Goal: Task Accomplishment & Management: Use online tool/utility

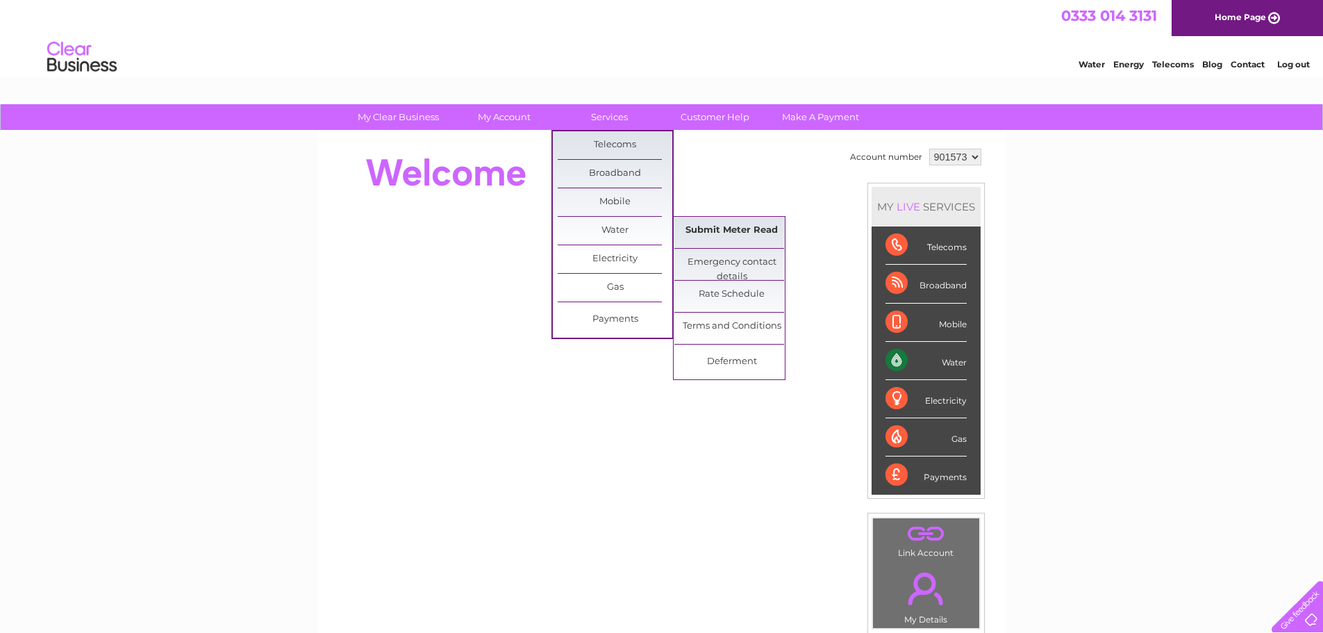
click at [723, 233] on link "Submit Meter Read" at bounding box center [732, 231] width 115 height 28
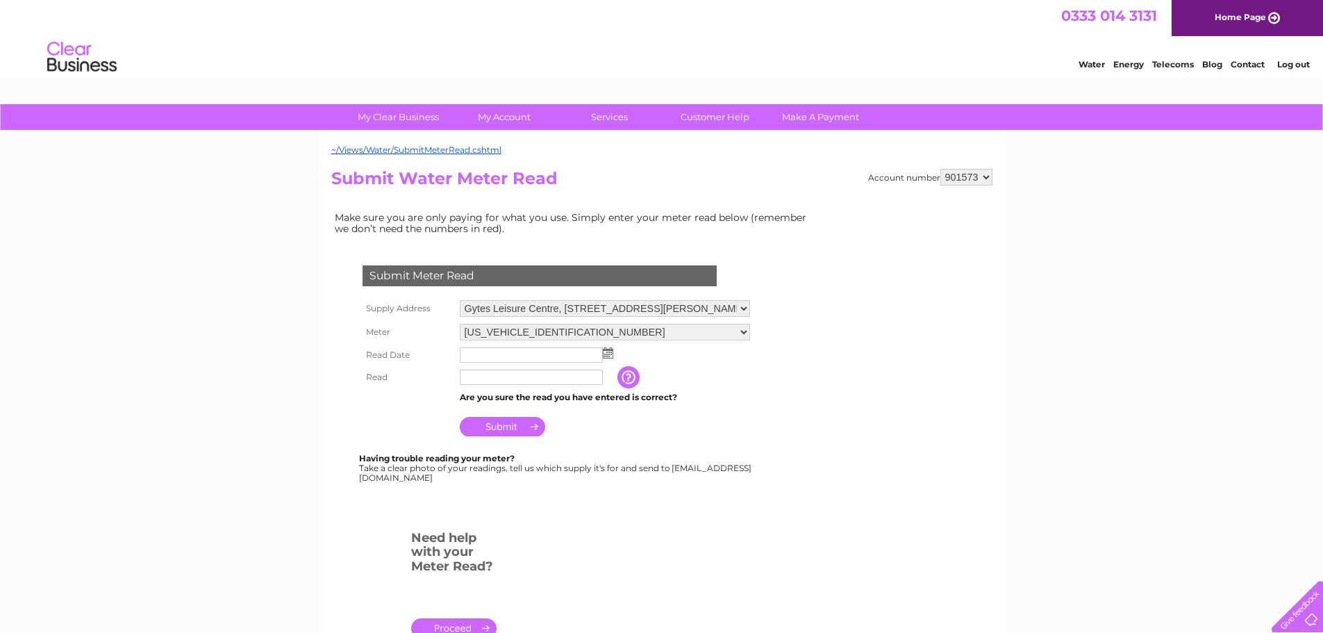
click at [735, 304] on select "Gytes Leisure Centre, [STREET_ADDRESS][PERSON_NAME]" at bounding box center [605, 308] width 290 height 17
click at [984, 176] on select "901573 901574 901575 901576 901577 901579 901580 901581 901582 901583 901584 90…" at bounding box center [967, 177] width 52 height 17
click at [975, 178] on select "901573 901574 901575 901576 901577 901579 901580 901581 901582 901583 901584 90…" at bounding box center [967, 177] width 52 height 17
select select "901577"
click at [941, 169] on select "901573 901574 901575 901576 901577 901579 901580 901581 901582 901583 901584 90…" at bounding box center [967, 177] width 52 height 17
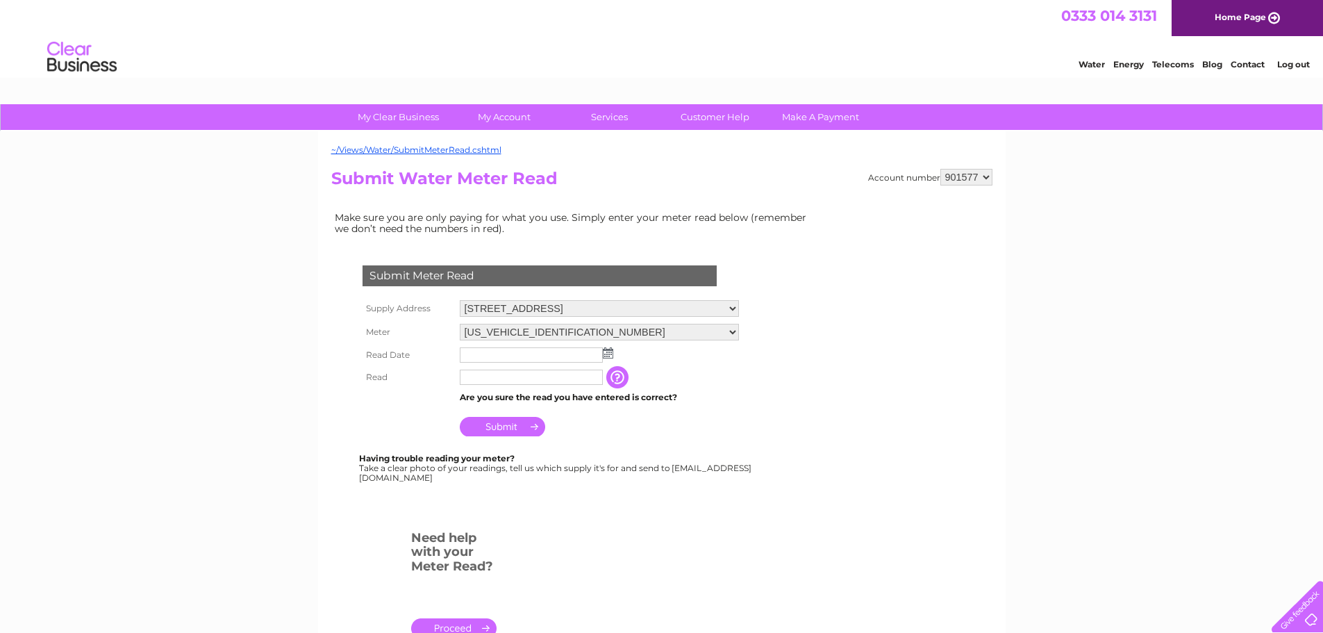
click at [730, 333] on select "06ELSTER24M017695" at bounding box center [599, 332] width 279 height 17
click at [730, 333] on select "06ELSTER24M017695" at bounding box center [599, 333] width 279 height 18
click at [536, 353] on input "text" at bounding box center [532, 355] width 145 height 17
click at [611, 352] on img at bounding box center [608, 352] width 10 height 11
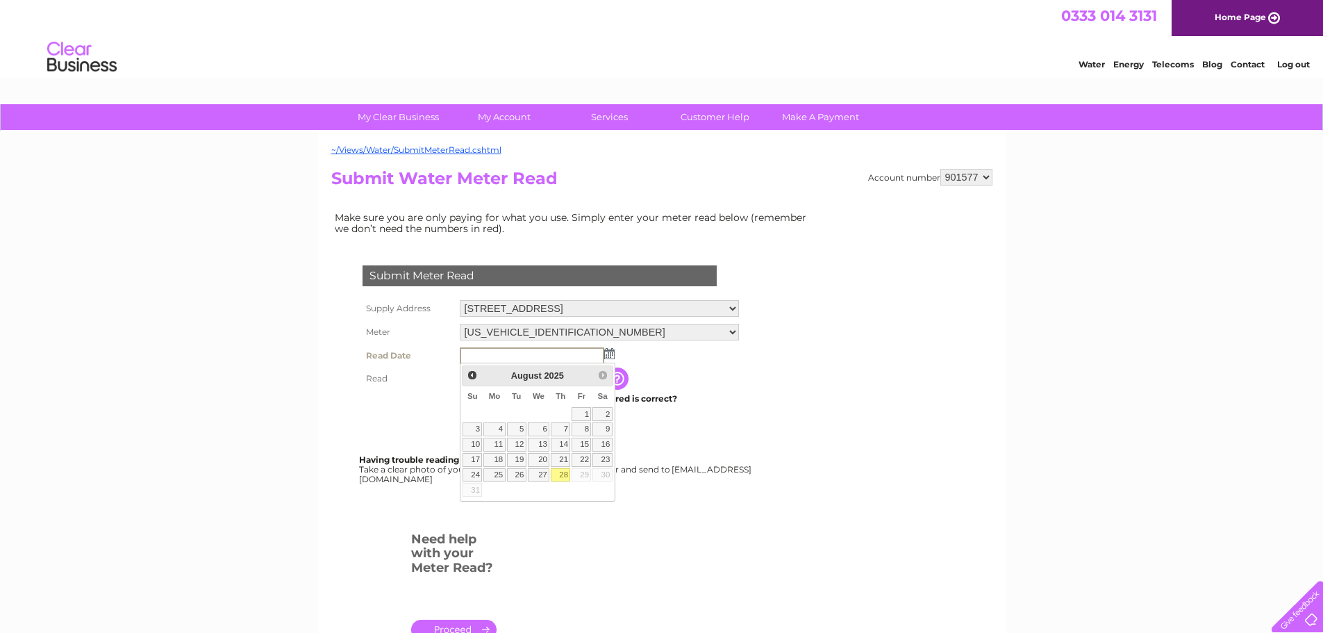
click at [568, 470] on link "28" at bounding box center [560, 475] width 19 height 14
type input "[DATE]"
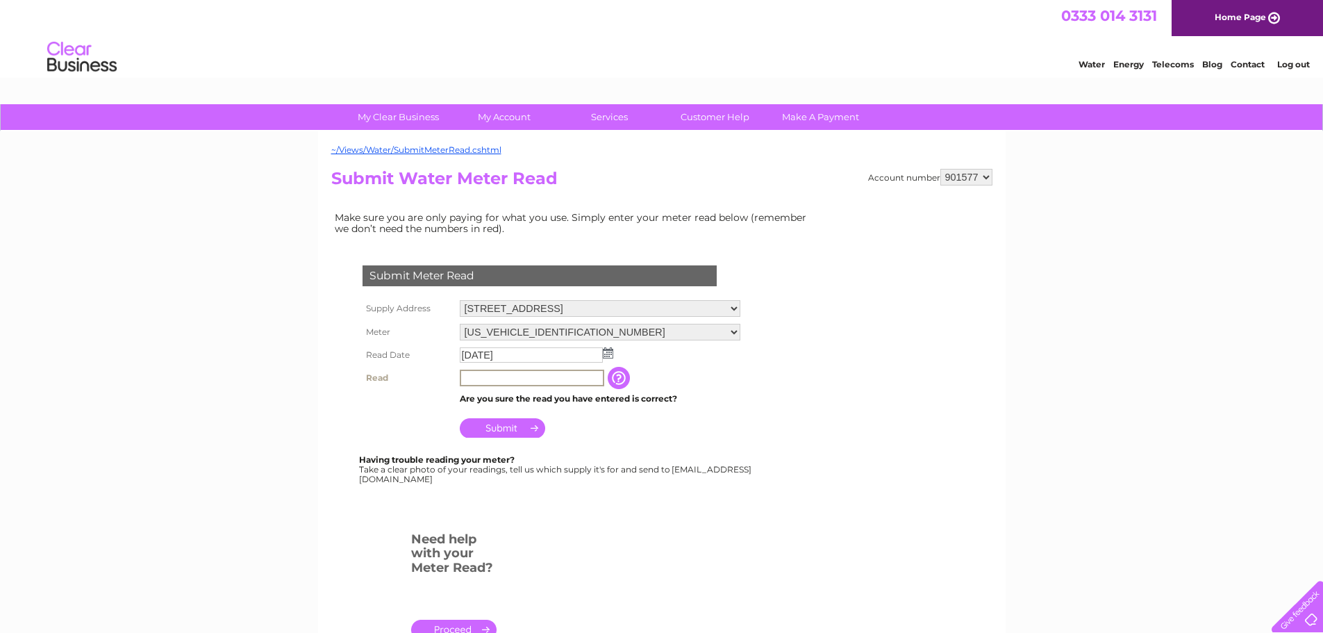
click at [511, 378] on input "text" at bounding box center [532, 378] width 145 height 17
paste input "11980"
type input "11980"
drag, startPoint x: 507, startPoint y: 376, endPoint x: 461, endPoint y: 378, distance: 45.9
click at [461, 378] on input "11980" at bounding box center [532, 378] width 145 height 17
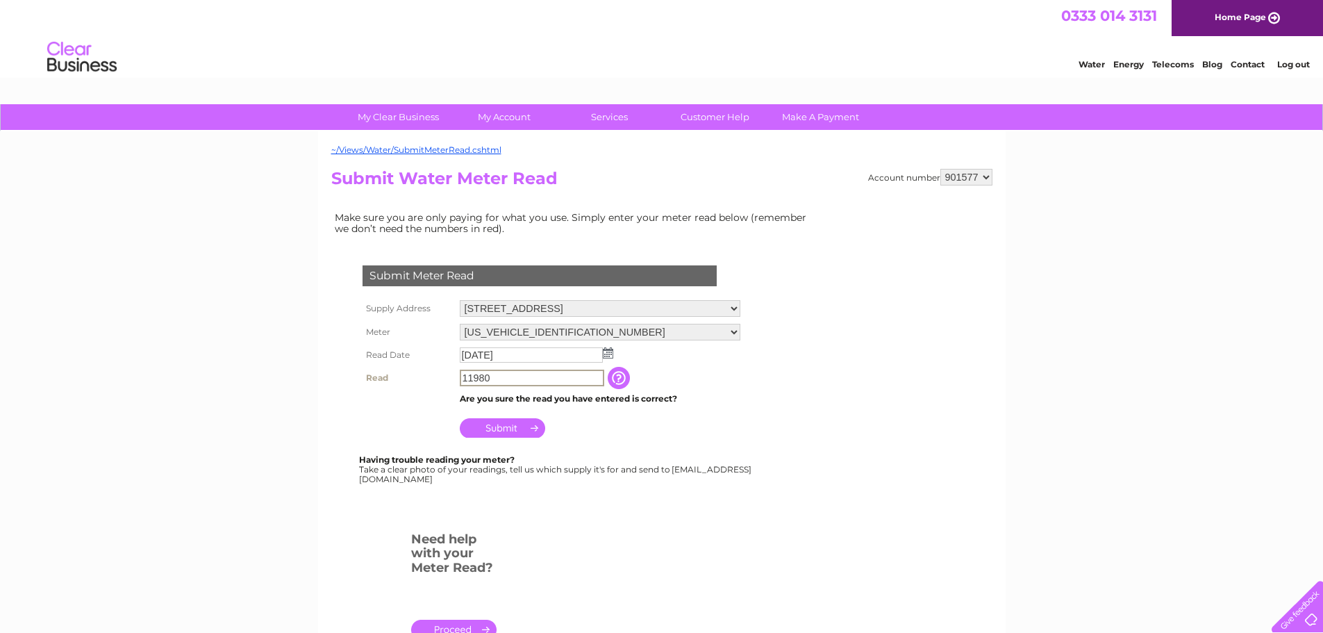
click at [500, 374] on input "11980" at bounding box center [532, 378] width 145 height 17
click at [502, 380] on input "11980" at bounding box center [532, 378] width 145 height 17
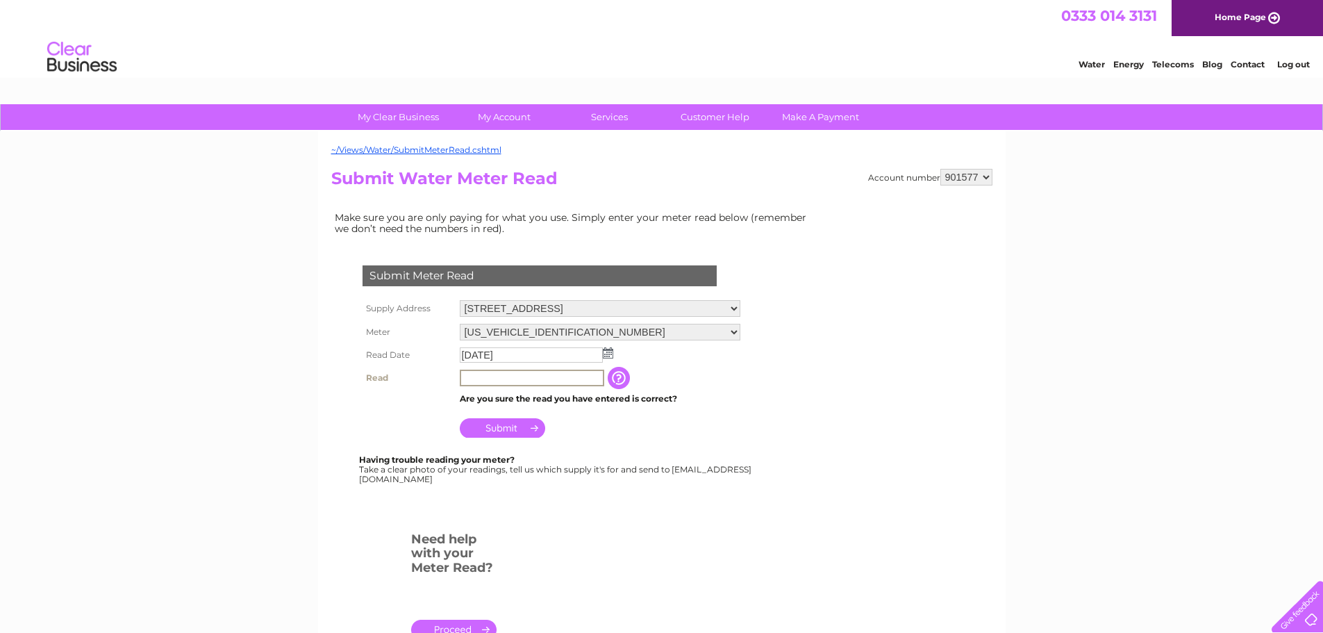
click at [966, 180] on select "901573 901574 901575 901576 901577 901579 901580 901581 901582 901583 901584 90…" at bounding box center [967, 177] width 52 height 17
click at [993, 176] on div "~/Views/Water/SubmitMeterRead.cshtml Account number 901573 901574 901575 901576…" at bounding box center [662, 411] width 688 height 561
click at [985, 176] on select "901573 901574 901575 901576 901577 901579 901580 901581 901582 901583 901584 90…" at bounding box center [967, 177] width 52 height 17
select select "975126"
click at [941, 169] on select "901573 901574 901575 901576 901577 901579 901580 901581 901582 901583 901584 90…" at bounding box center [967, 177] width 52 height 17
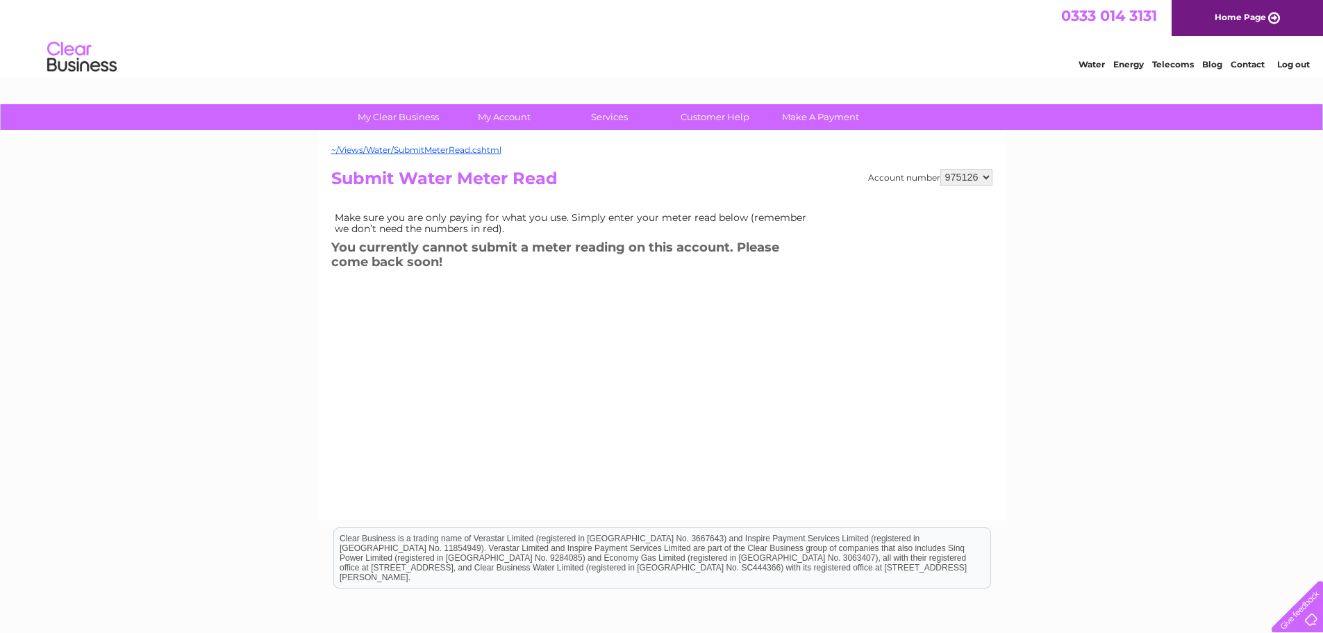
click at [983, 179] on select "901573 901574 901575 901576 901577 901579 901580 901581 901582 901583 901584 90…" at bounding box center [967, 177] width 52 height 17
select select "901580"
click at [941, 169] on select "901573 901574 901575 901576 901577 901579 901580 901581 901582 901583 901584 90…" at bounding box center [967, 177] width 52 height 17
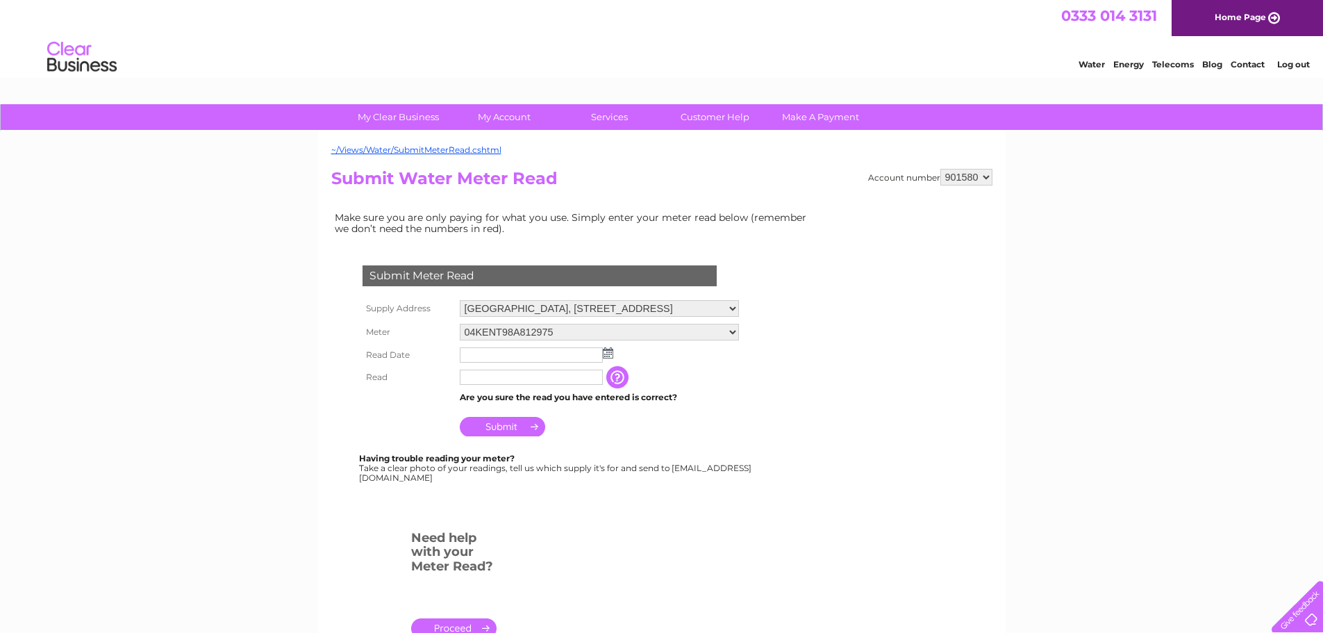
click at [474, 349] on input "text" at bounding box center [531, 354] width 143 height 15
click at [477, 356] on input "text" at bounding box center [532, 355] width 145 height 17
click at [608, 354] on img at bounding box center [609, 353] width 10 height 11
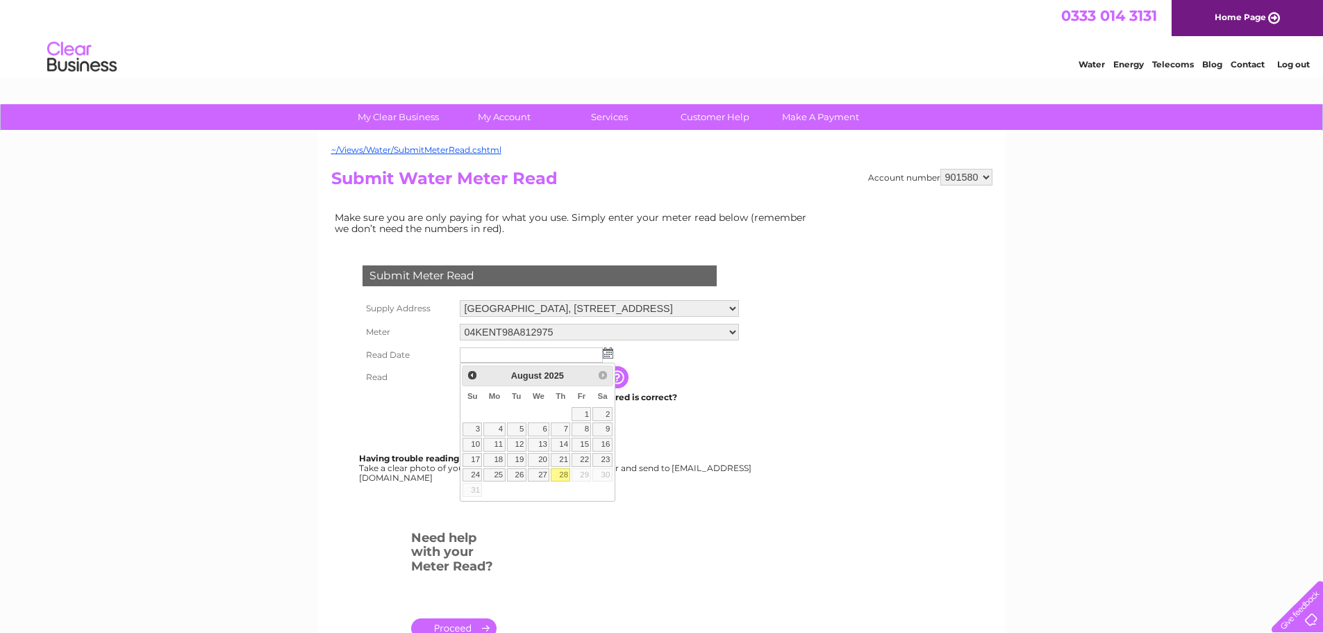
click at [559, 470] on link "28" at bounding box center [560, 475] width 19 height 14
type input "2025/08/28"
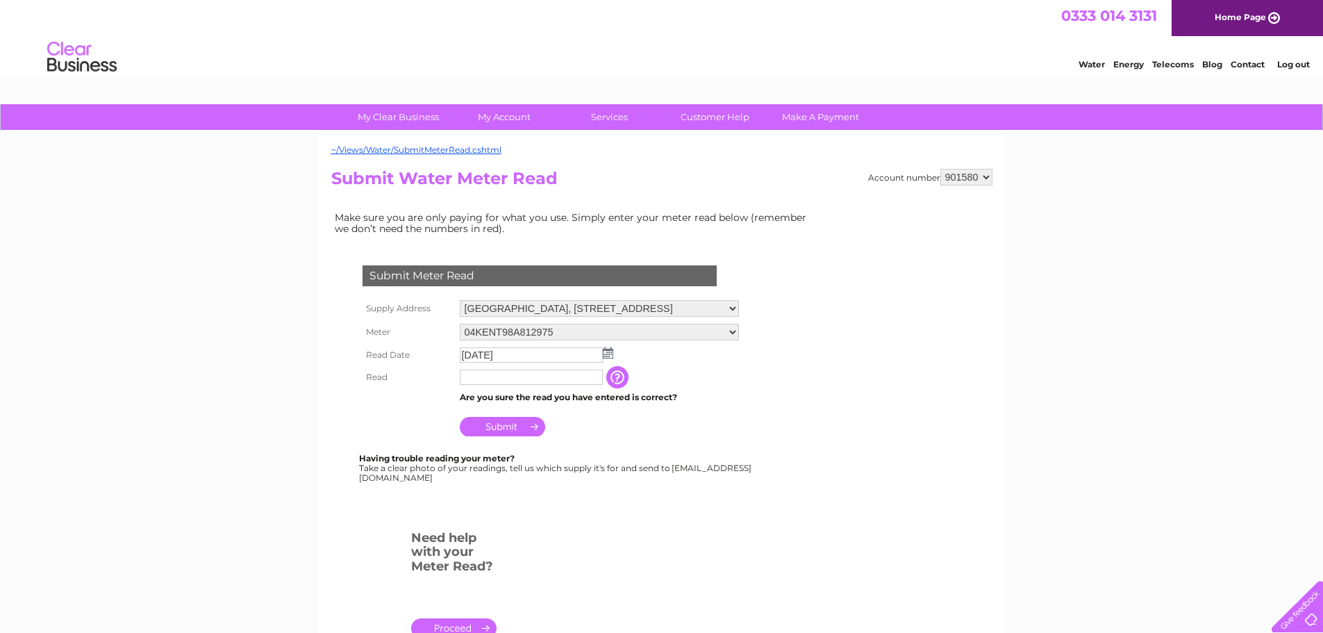
click at [509, 384] on input "text" at bounding box center [531, 377] width 143 height 15
type input "28194"
click at [487, 435] on input "Submit" at bounding box center [502, 427] width 85 height 19
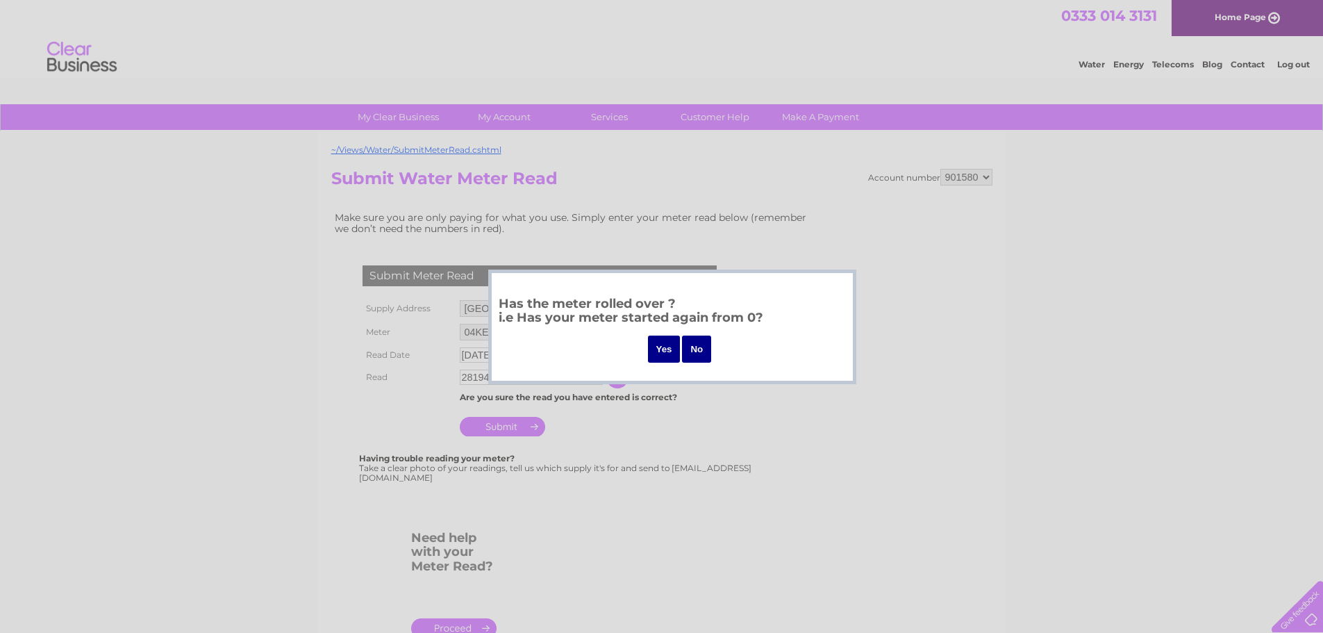
click at [708, 348] on input "No" at bounding box center [696, 349] width 29 height 27
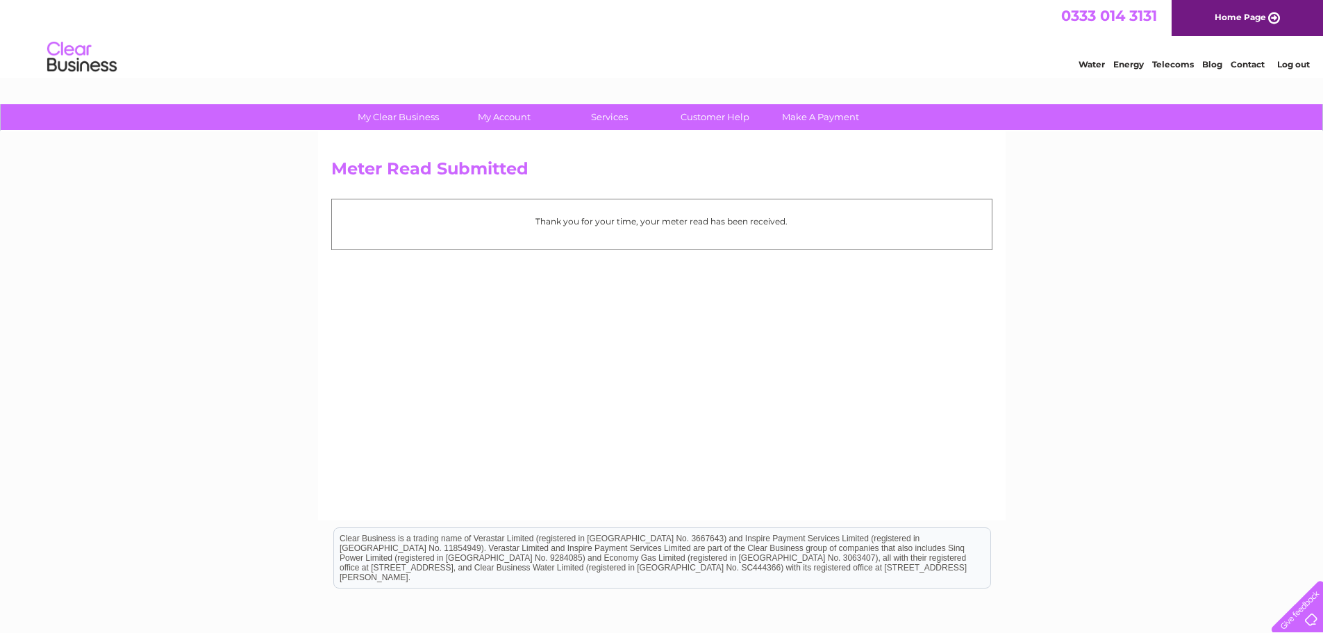
click at [638, 225] on p "Thank you for your time, your meter read has been received." at bounding box center [662, 221] width 646 height 13
